Goal: Task Accomplishment & Management: Manage account settings

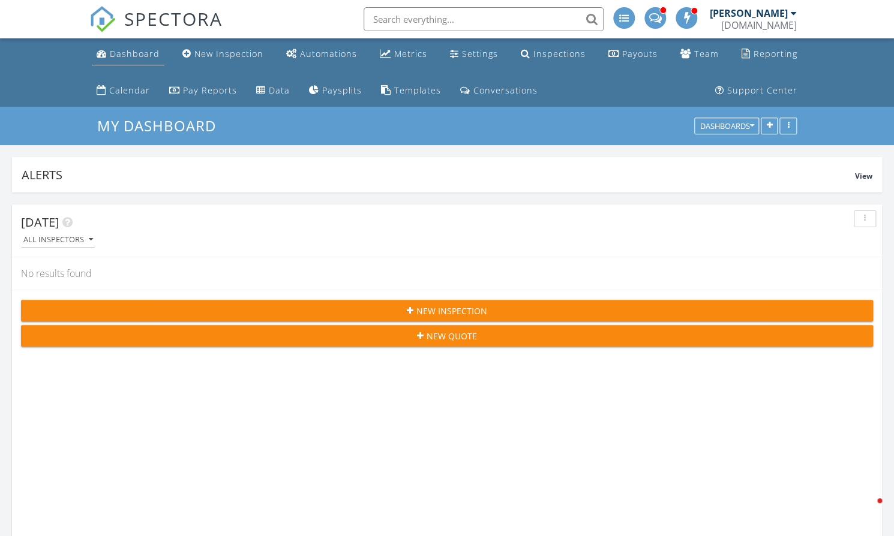
click at [140, 55] on div "Dashboard" at bounding box center [135, 53] width 50 height 11
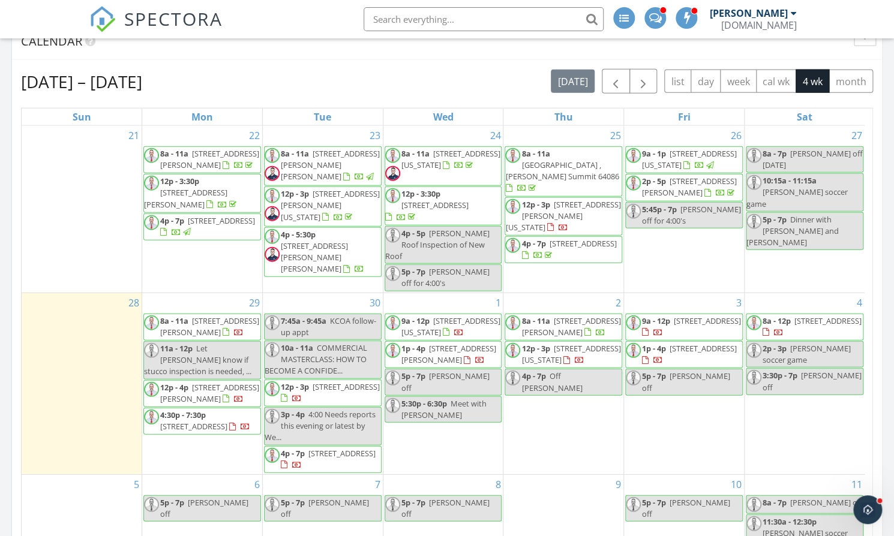
scroll to position [1258, 0]
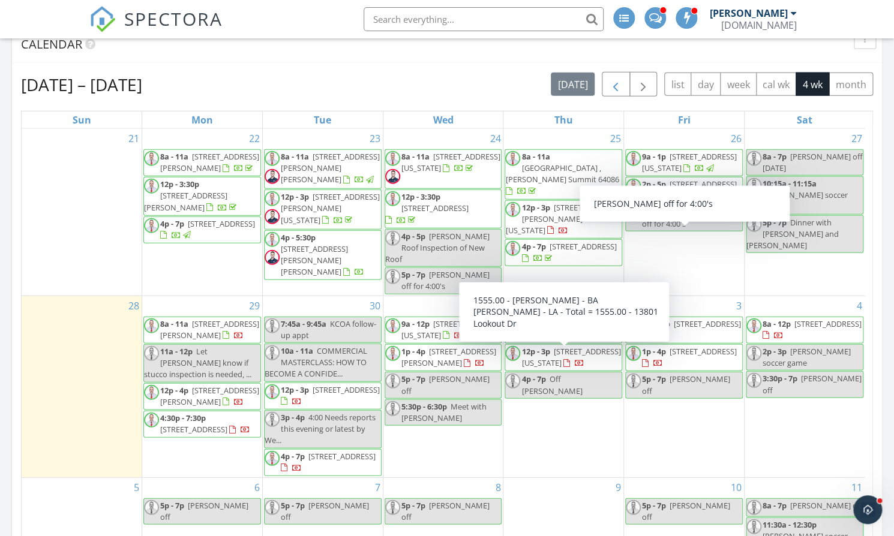
click at [619, 89] on span "button" at bounding box center [615, 84] width 14 height 14
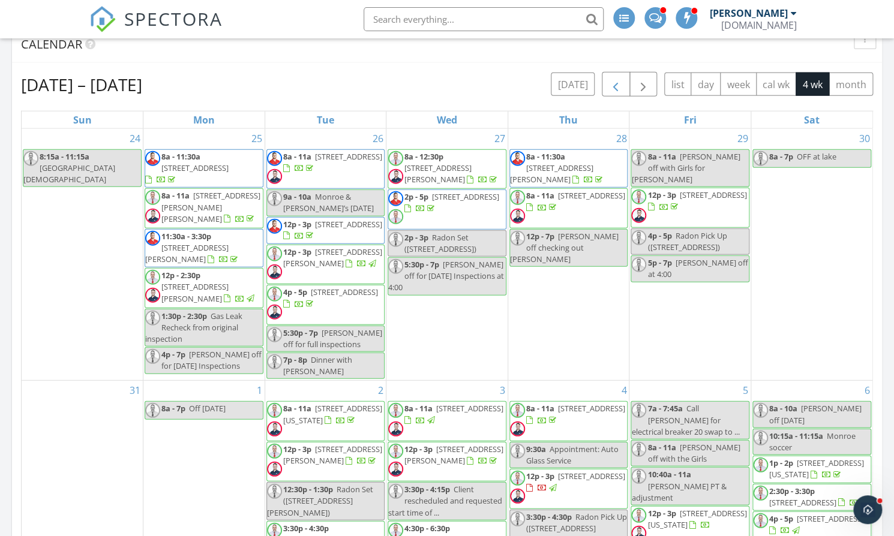
click at [619, 89] on span "button" at bounding box center [615, 84] width 14 height 14
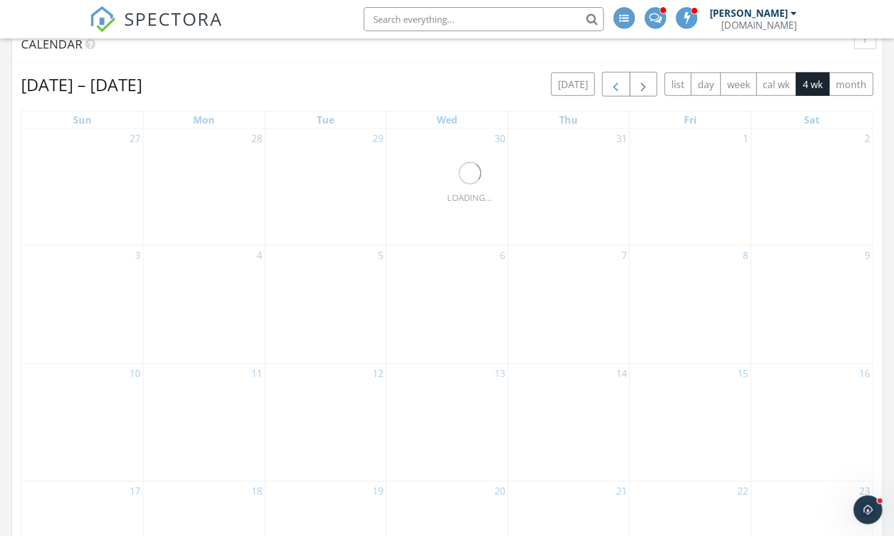
click at [619, 89] on span "button" at bounding box center [615, 84] width 14 height 14
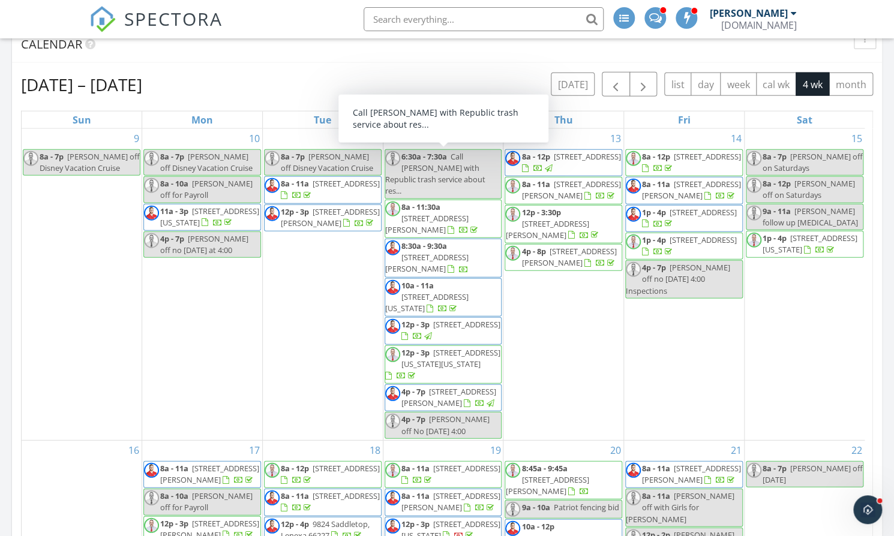
click at [292, 215] on span "12p - 3p" at bounding box center [295, 211] width 28 height 11
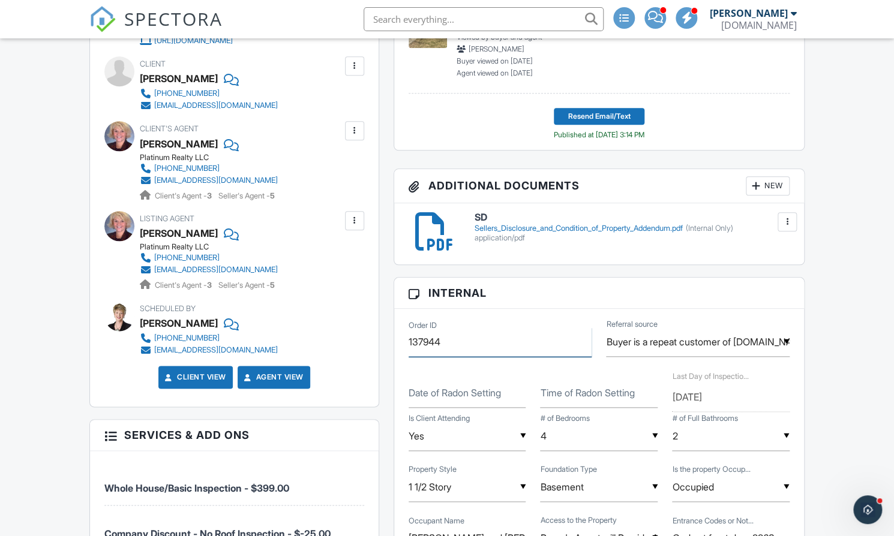
click at [418, 335] on input "137944" at bounding box center [501, 342] width 184 height 29
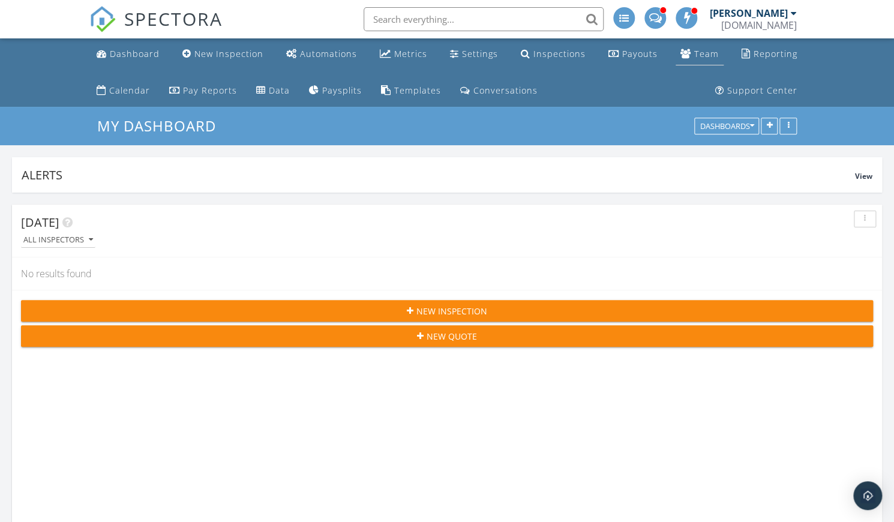
click at [715, 52] on div "Team" at bounding box center [706, 53] width 25 height 11
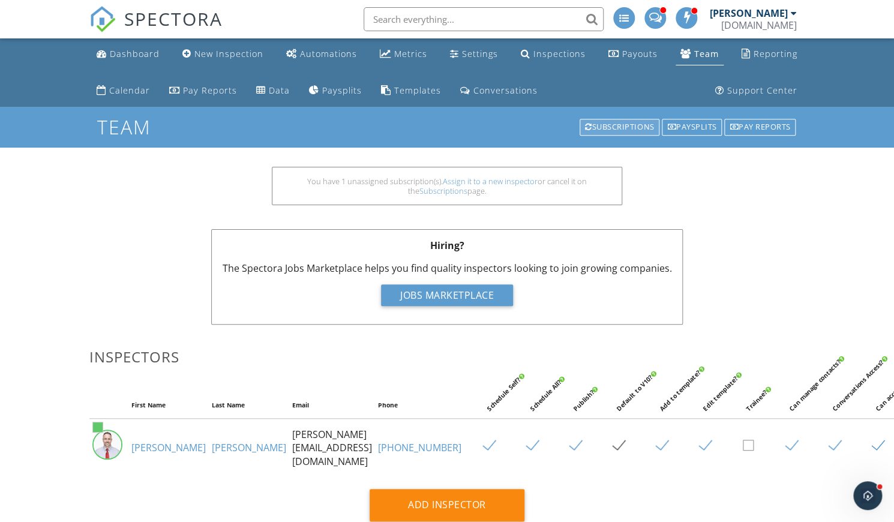
click at [601, 120] on div "Subscriptions" at bounding box center [620, 127] width 80 height 17
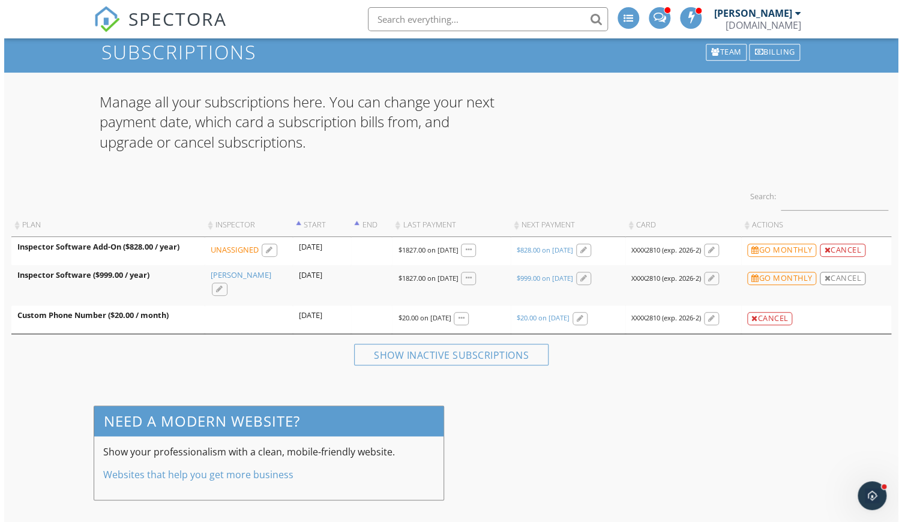
scroll to position [74, 0]
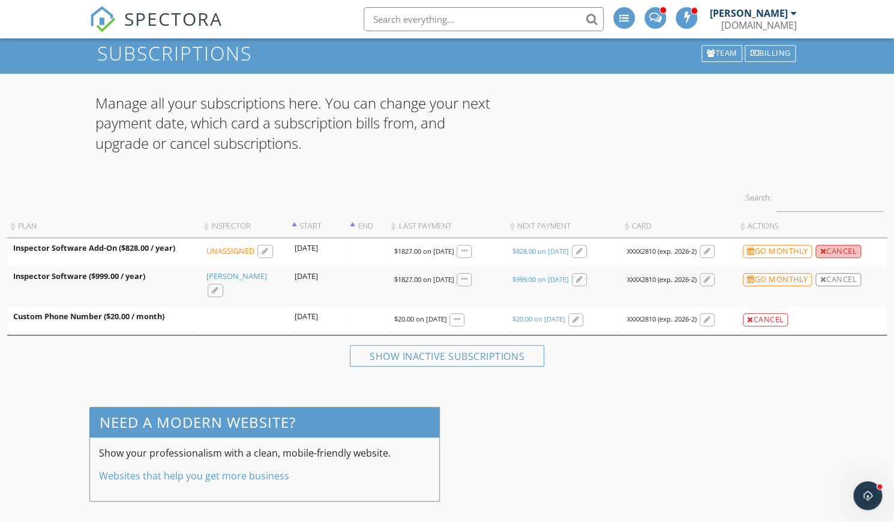
click at [838, 251] on div "Cancel" at bounding box center [838, 251] width 46 height 13
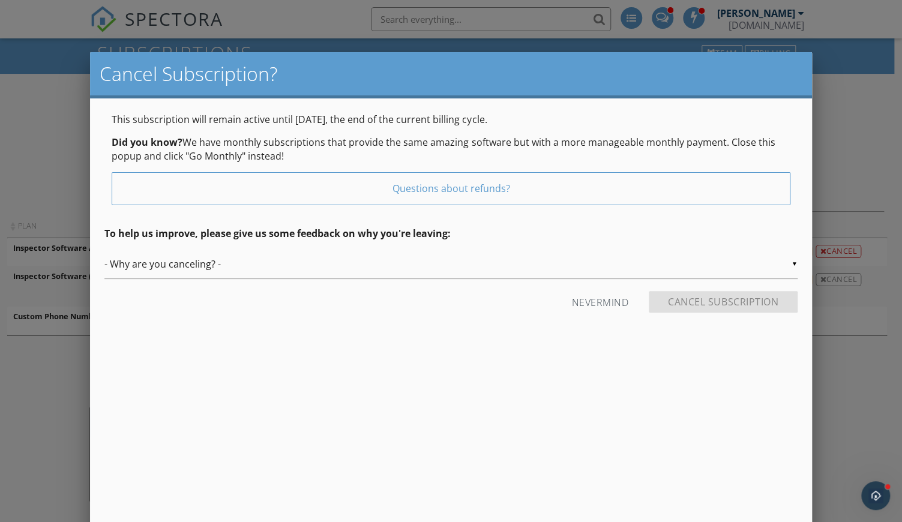
click at [280, 263] on div "▼ - Why are you canceling? - - Why are you canceling? - Fired Laid off / This i…" at bounding box center [450, 264] width 692 height 29
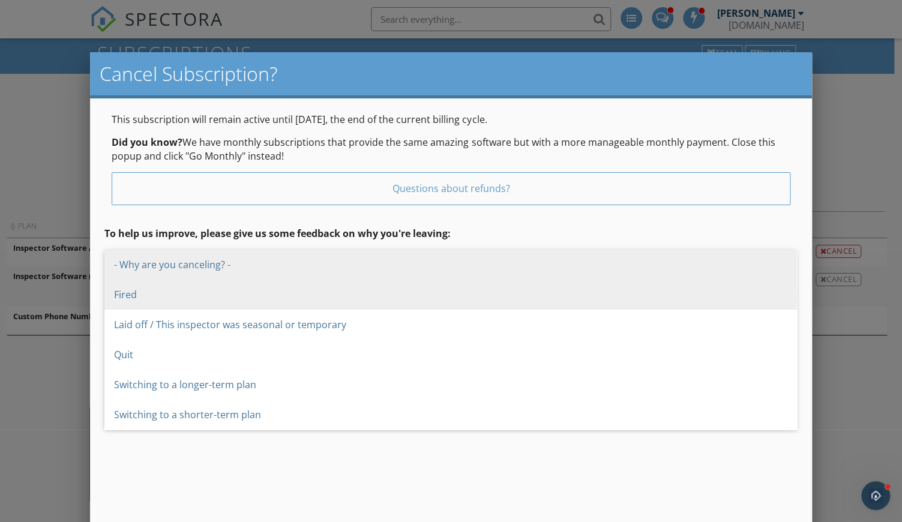
click at [143, 296] on span "Fired" at bounding box center [450, 295] width 692 height 30
type input "Fired"
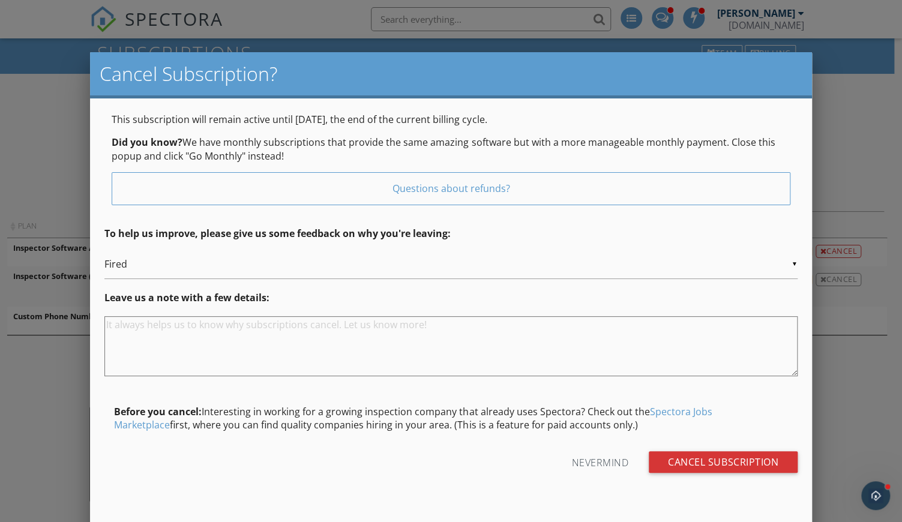
scroll to position [0, 0]
type textarea "B"
type textarea "Employee left"
click at [739, 461] on input "Cancel Subscription" at bounding box center [723, 462] width 149 height 22
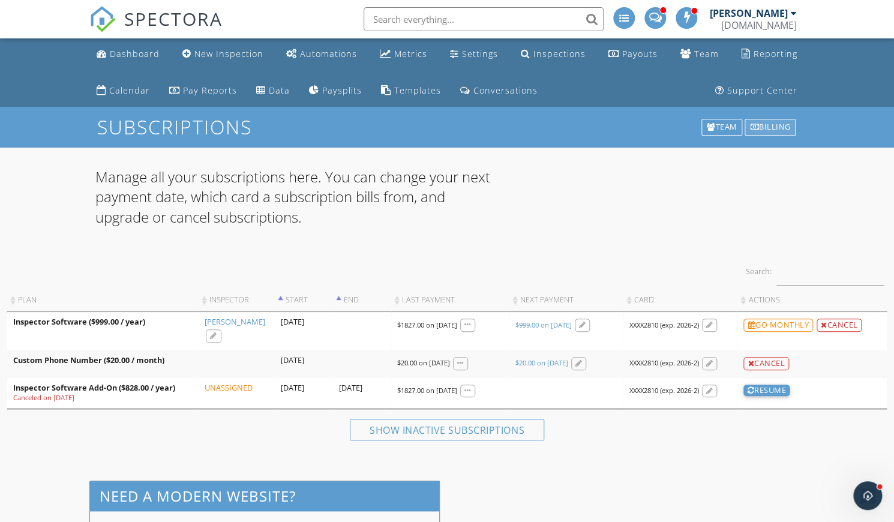
click at [757, 128] on div "Billing" at bounding box center [770, 127] width 51 height 17
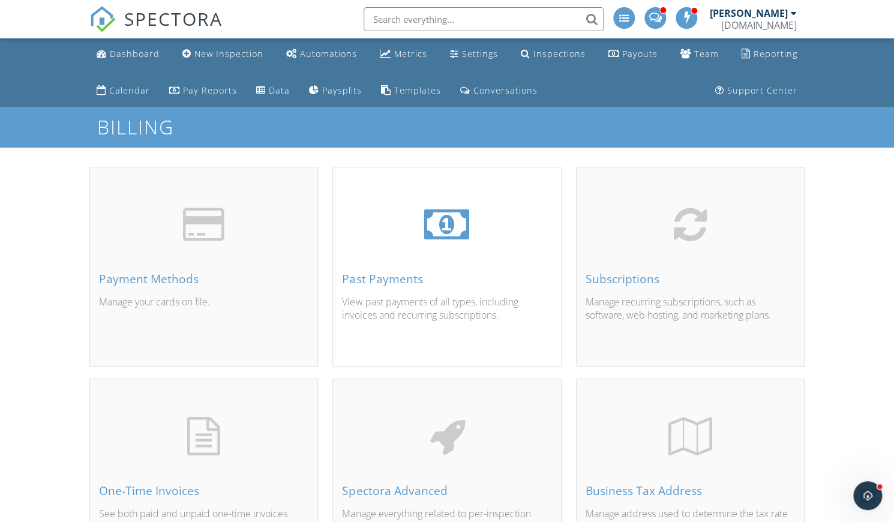
click at [401, 277] on div "Past Payments" at bounding box center [446, 278] width 209 height 13
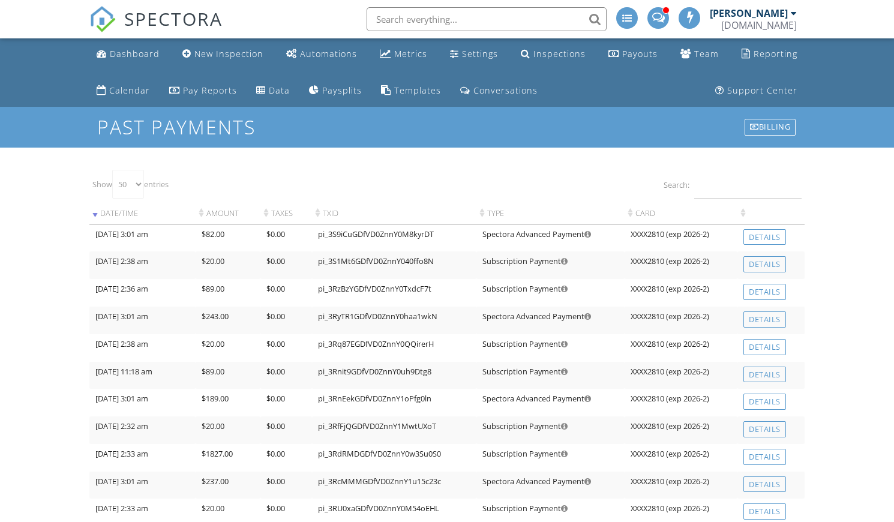
select select "50"
click at [763, 290] on link "Details" at bounding box center [764, 292] width 43 height 16
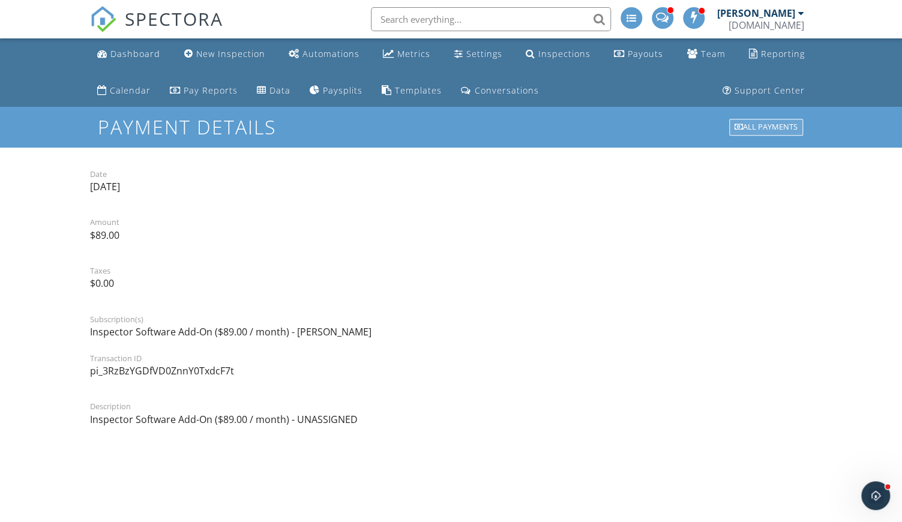
click at [763, 122] on div "All Payments" at bounding box center [766, 127] width 74 height 17
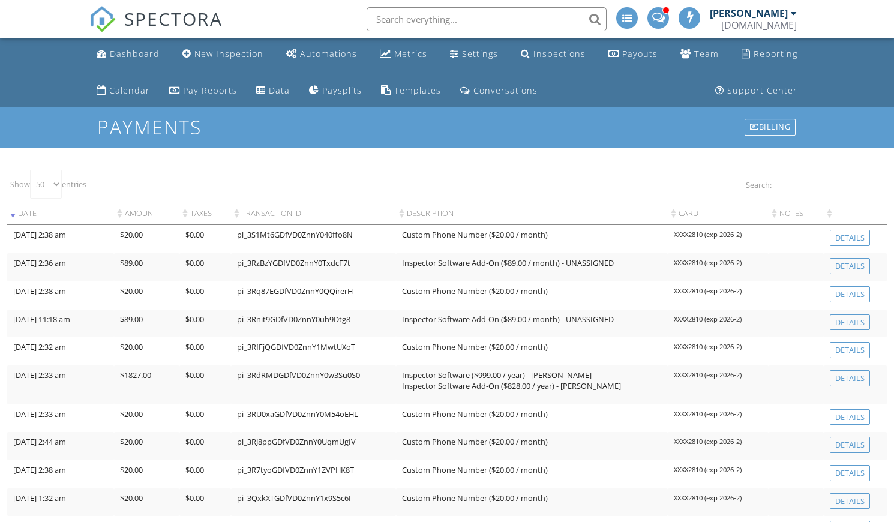
select select "50"
click at [765, 124] on div "Billing" at bounding box center [770, 127] width 51 height 17
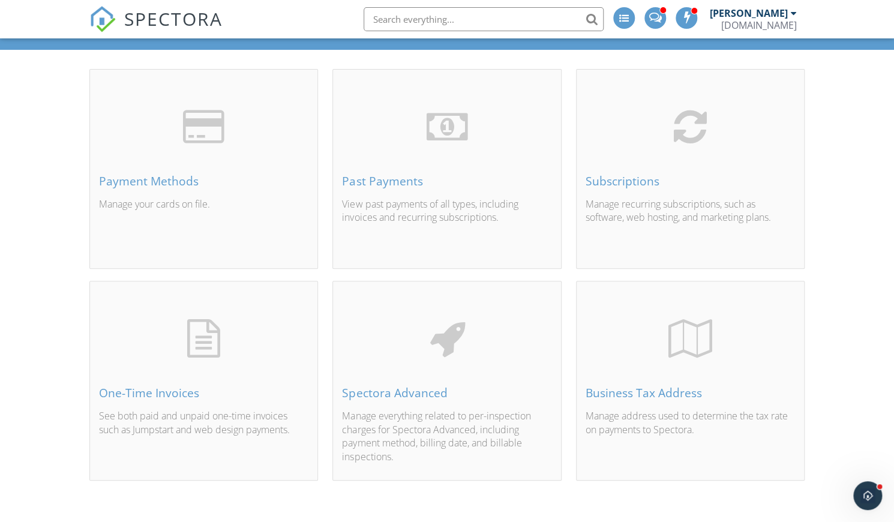
scroll to position [97, 0]
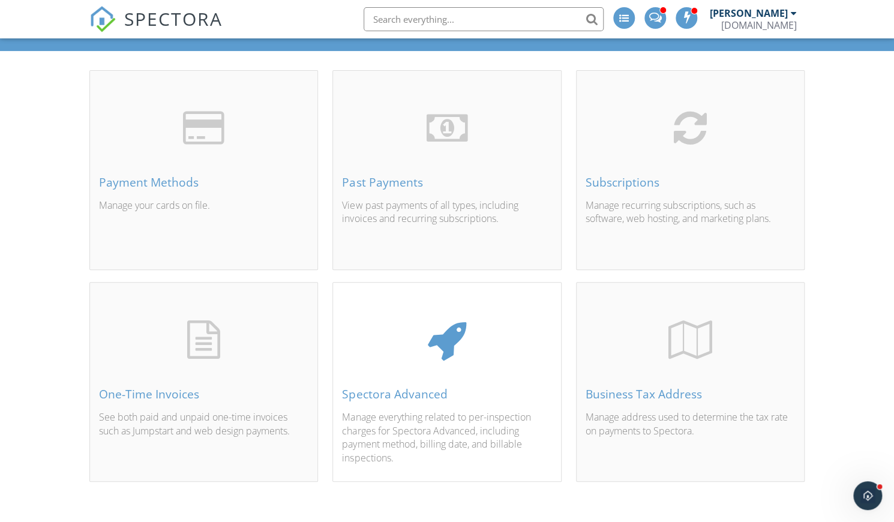
click at [415, 389] on div "Spectora Advanced" at bounding box center [446, 394] width 209 height 13
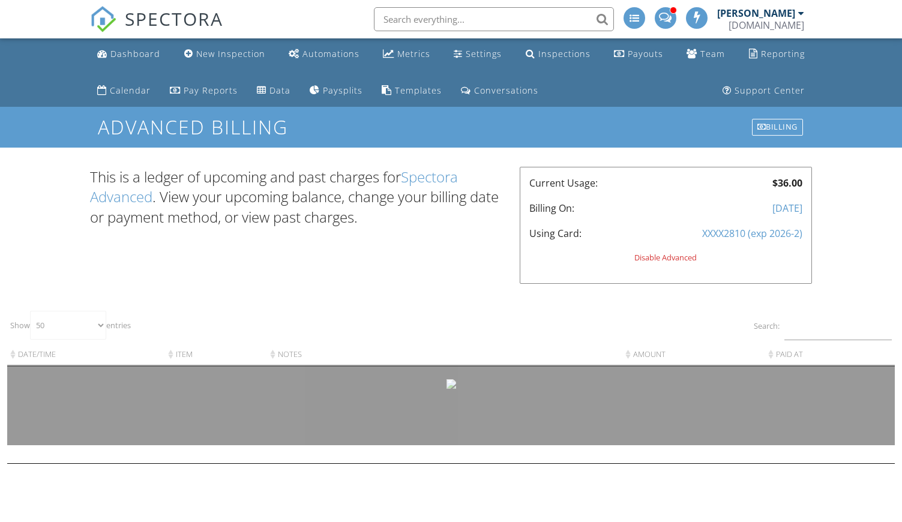
select select "50"
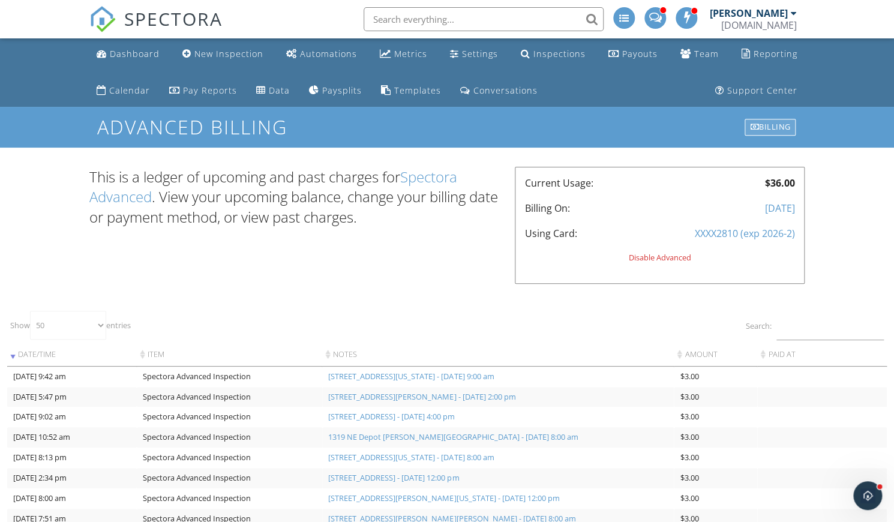
click at [776, 132] on div "Billing" at bounding box center [770, 127] width 51 height 17
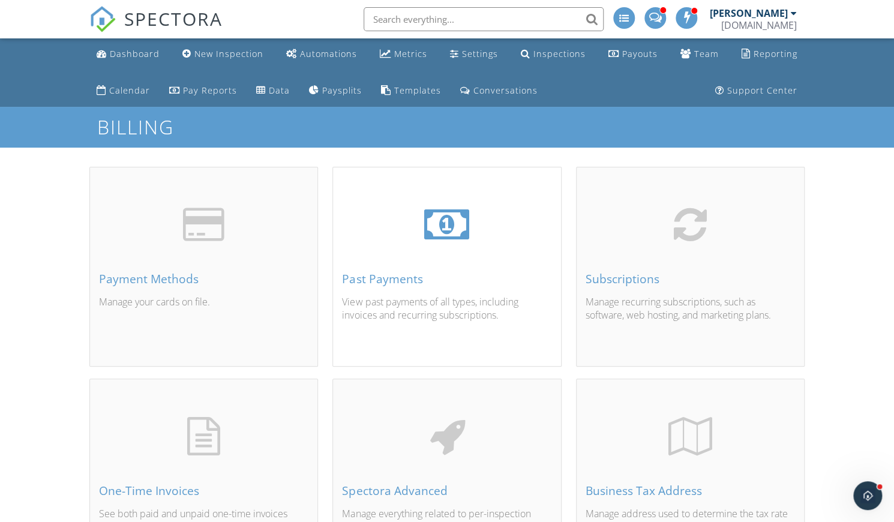
click at [386, 280] on div "Past Payments" at bounding box center [446, 278] width 209 height 13
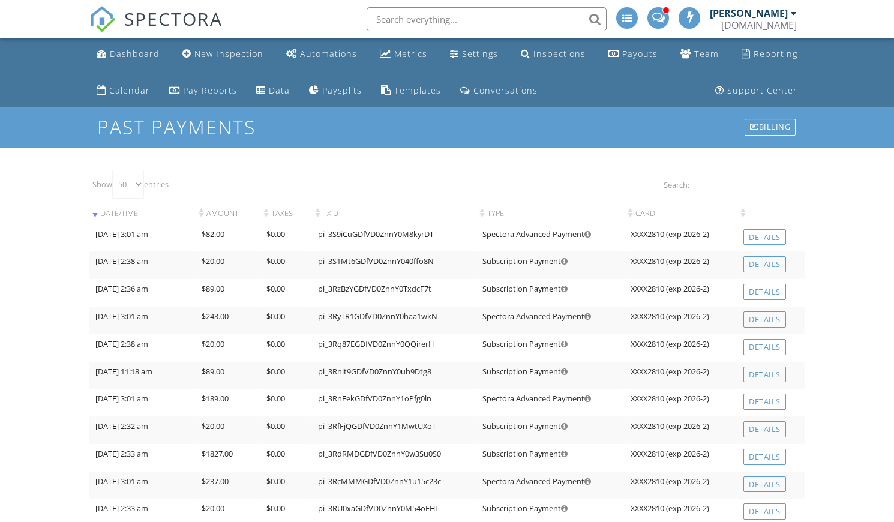
select select "50"
